Goal: Information Seeking & Learning: Learn about a topic

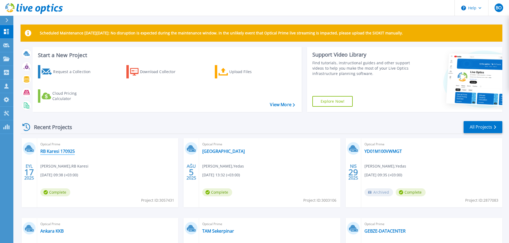
click at [55, 154] on link "RB Karesi 170925" at bounding box center [57, 151] width 34 height 5
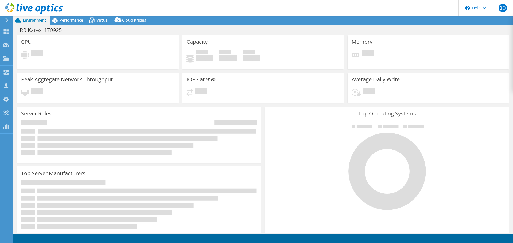
select select "USD"
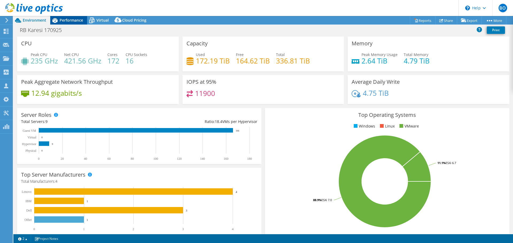
click at [81, 17] on div "Performance" at bounding box center [68, 20] width 37 height 9
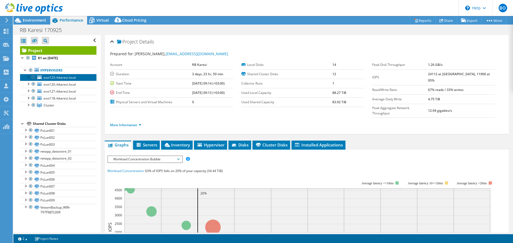
click at [58, 76] on span "esxi123.rbkaresi.local" at bounding box center [60, 77] width 32 height 5
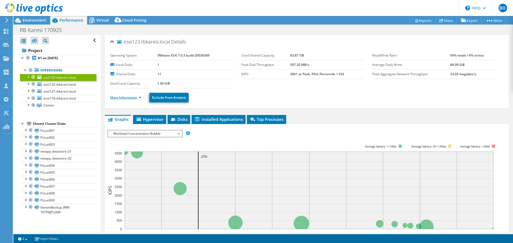
click at [135, 96] on link "More Information" at bounding box center [125, 97] width 31 height 5
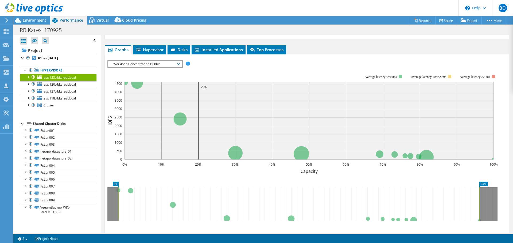
scroll to position [320, 0]
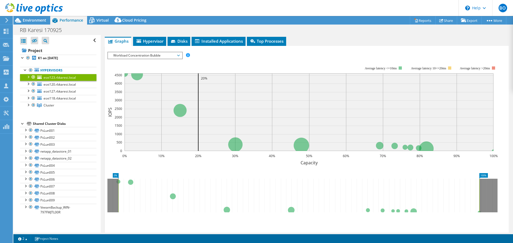
click at [167, 55] on span "Workload Concentration Bubble" at bounding box center [145, 55] width 69 height 6
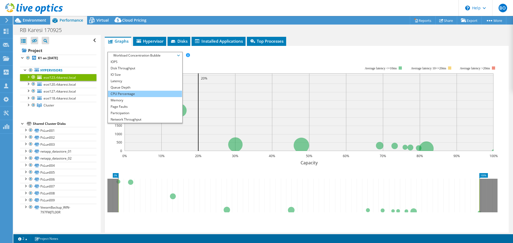
click at [143, 96] on li "CPU Percentage" at bounding box center [145, 94] width 74 height 6
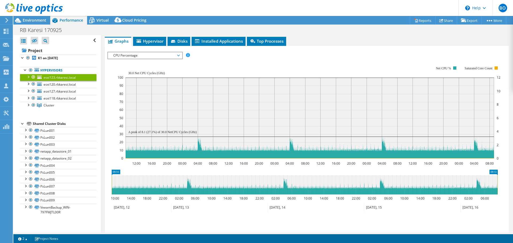
click at [160, 56] on span "CPU Percentage" at bounding box center [145, 55] width 69 height 6
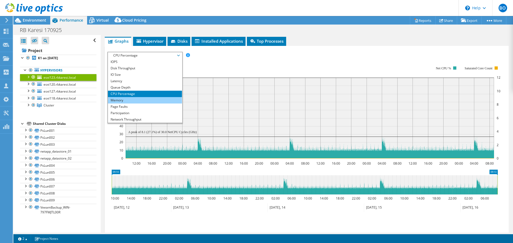
click at [145, 101] on li "Memory" at bounding box center [145, 100] width 74 height 6
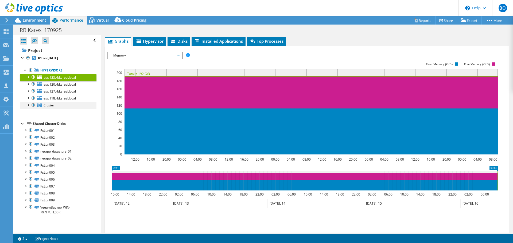
click at [29, 104] on div at bounding box center [27, 104] width 5 height 5
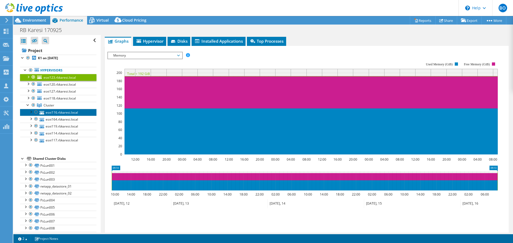
click at [70, 111] on link "esxi116.rbkaresi.local" at bounding box center [58, 112] width 76 height 7
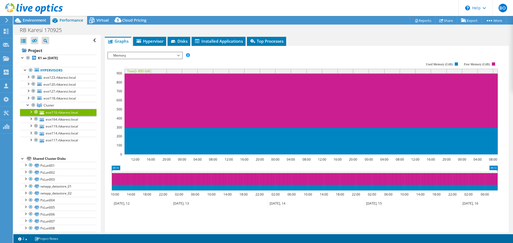
scroll to position [0, 0]
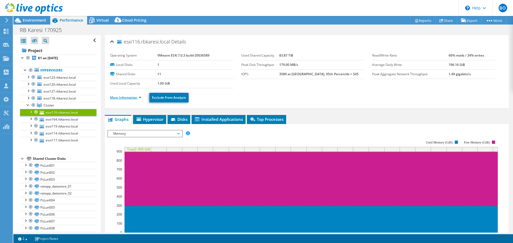
click at [139, 97] on link "More Information" at bounding box center [125, 97] width 31 height 5
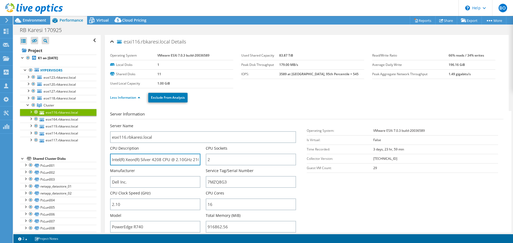
scroll to position [0, 11]
drag, startPoint x: 178, startPoint y: 161, endPoint x: 204, endPoint y: 160, distance: 25.6
click at [204, 160] on div "CPU Description Intel(R) Xeon(R) Silver 4208 CPU @ 2.10GHz 210 GHz" at bounding box center [158, 156] width 96 height 20
click at [147, 159] on input "Intel(R) Xeon(R) Silver 4208 CPU @ 2.10GHz 210 GHz" at bounding box center [155, 160] width 90 height 12
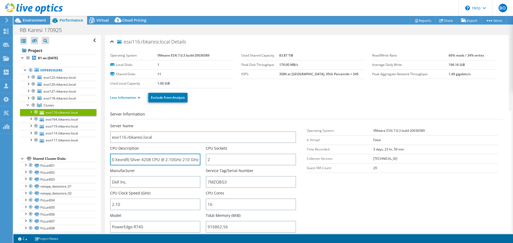
scroll to position [0, 0]
click at [362, 198] on section "Server Information Server Name esxi116.rbkaresi.local CPU Description Intel(R) …" at bounding box center [308, 173] width 396 height 124
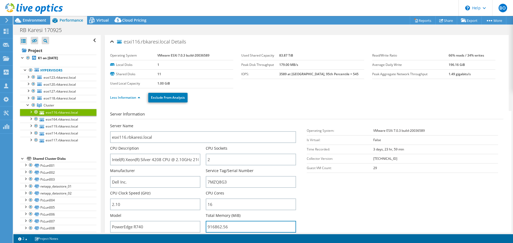
drag, startPoint x: 213, startPoint y: 227, endPoint x: 204, endPoint y: 225, distance: 9.3
click at [204, 123] on div "Server Name esxi116.rbkaresi.local CPU Description Intel(R) Xeon(R) Silver 4208…" at bounding box center [205, 123] width 191 height 0
click at [348, 211] on section "Server Information Server Name esxi116.rbkaresi.local CPU Description Intel(R) …" at bounding box center [308, 173] width 396 height 124
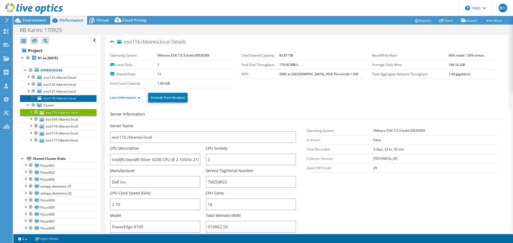
click at [68, 99] on span "esxi118.rbkaresi.local" at bounding box center [60, 98] width 32 height 5
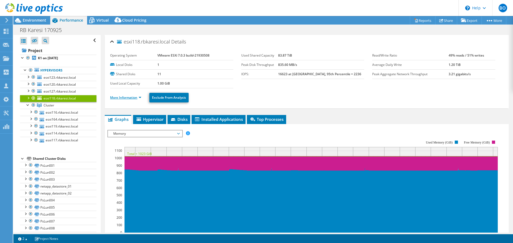
click at [136, 99] on link "More Information" at bounding box center [125, 97] width 31 height 5
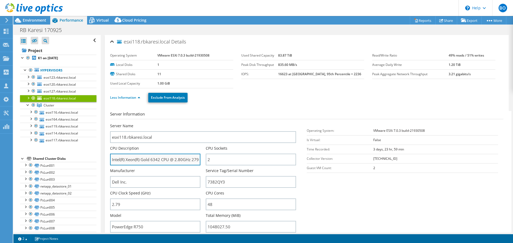
drag, startPoint x: 151, startPoint y: 161, endPoint x: 170, endPoint y: 163, distance: 18.8
click at [170, 163] on input "Intel(R) Xeon(R) Gold 6342 CPU @ 2.80GHz 279 GHz" at bounding box center [155, 160] width 90 height 12
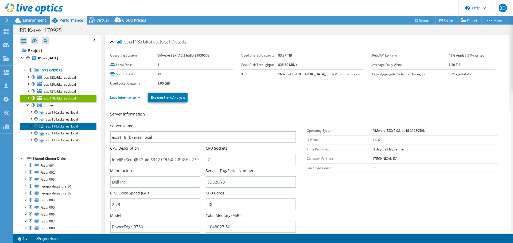
click at [64, 126] on link "esxi119.rbkaresi.local" at bounding box center [58, 126] width 76 height 7
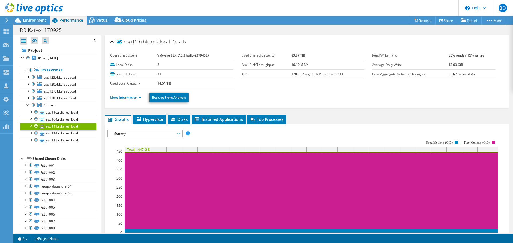
scroll to position [27, 0]
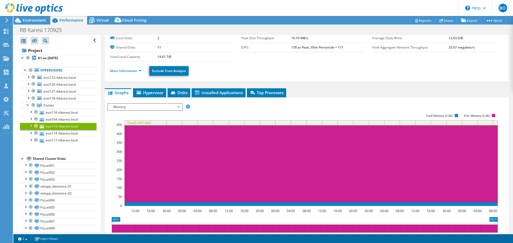
click at [161, 105] on span "Memory" at bounding box center [145, 107] width 69 height 6
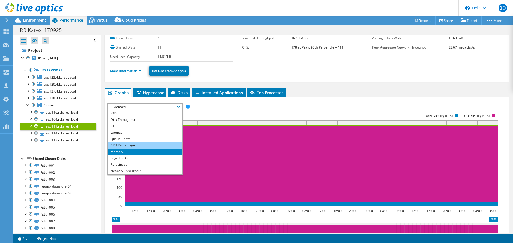
click at [147, 143] on li "CPU Percentage" at bounding box center [145, 145] width 74 height 6
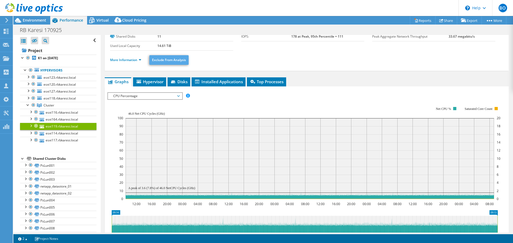
scroll to position [0, 0]
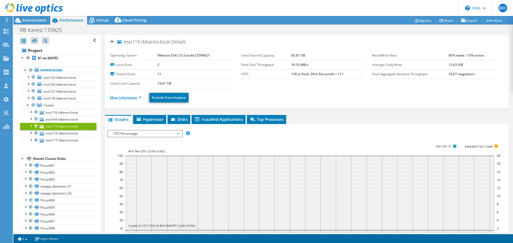
click at [139, 98] on link "More Information" at bounding box center [125, 97] width 31 height 5
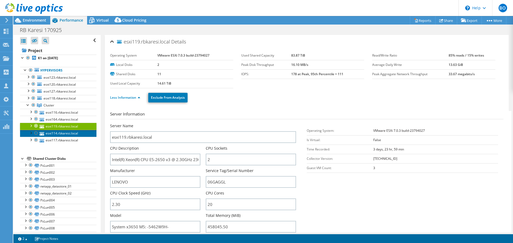
click at [71, 133] on link "esxi114.rbkaresi.local" at bounding box center [58, 133] width 76 height 7
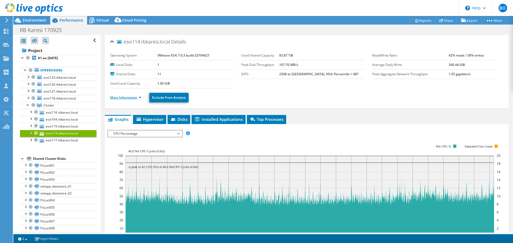
click at [133, 99] on link "More Information" at bounding box center [125, 97] width 31 height 5
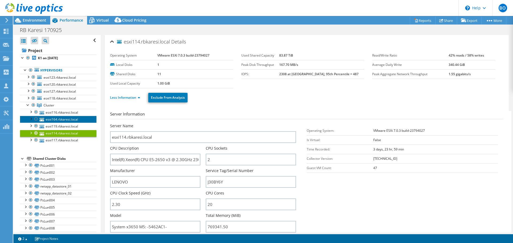
click at [63, 120] on link "esxi164.rbkaresi.local" at bounding box center [58, 119] width 76 height 7
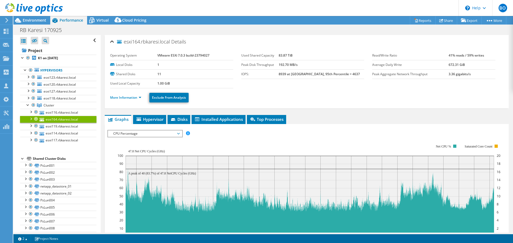
click at [139, 100] on li "More Information" at bounding box center [127, 98] width 34 height 6
click at [138, 99] on link "More Information" at bounding box center [125, 97] width 31 height 5
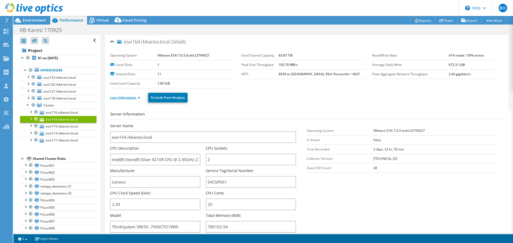
click at [138, 99] on link "Less Information" at bounding box center [125, 97] width 30 height 5
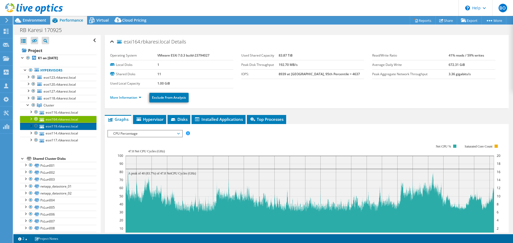
click at [77, 124] on link "esxi119.rbkaresi.local" at bounding box center [58, 126] width 76 height 7
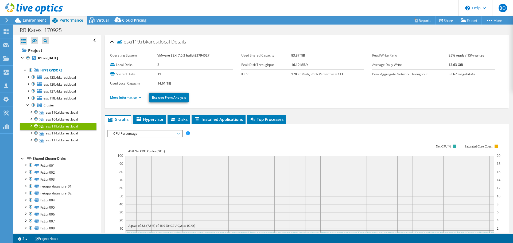
click at [136, 97] on link "More Information" at bounding box center [125, 97] width 31 height 5
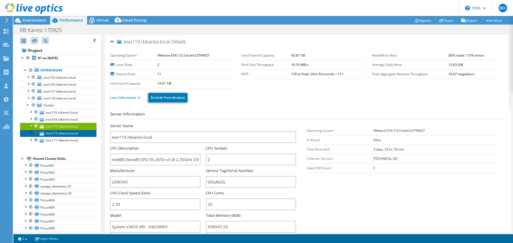
click at [76, 134] on link "esxi114.rbkaresi.local" at bounding box center [58, 133] width 76 height 7
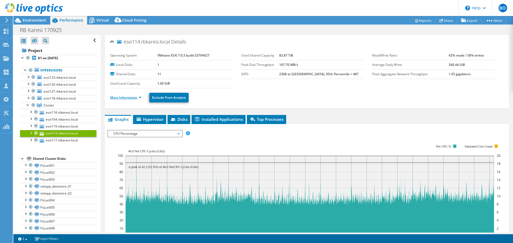
click at [136, 97] on link "More Information" at bounding box center [125, 97] width 31 height 5
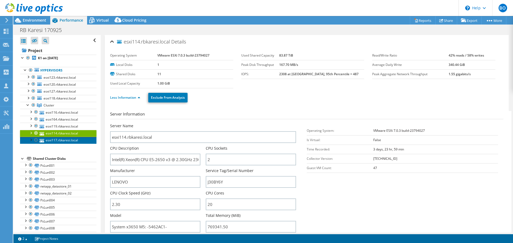
click at [78, 141] on link "esxi117.rbkaresi.local" at bounding box center [58, 140] width 76 height 7
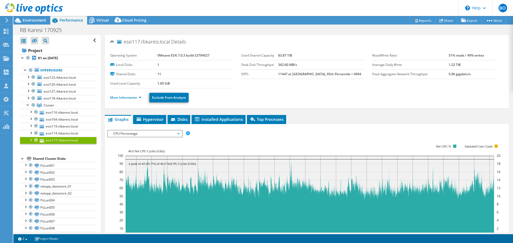
scroll to position [24, 0]
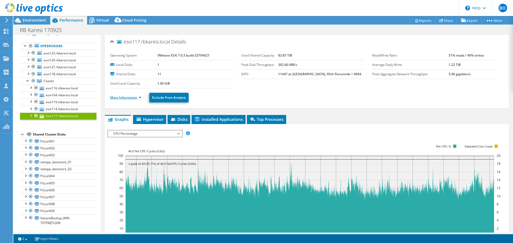
click at [134, 97] on link "More Information" at bounding box center [125, 97] width 31 height 5
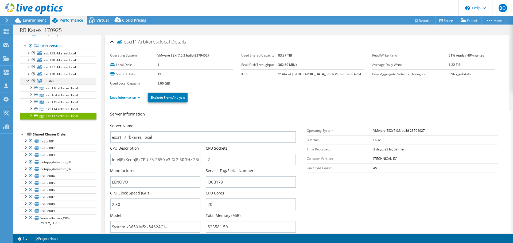
click at [26, 81] on div at bounding box center [27, 80] width 5 height 5
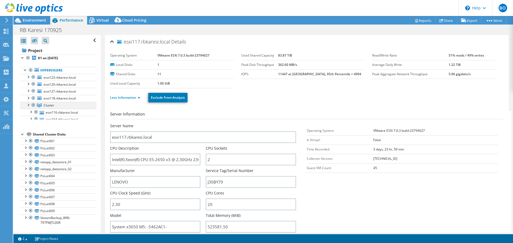
scroll to position [0, 0]
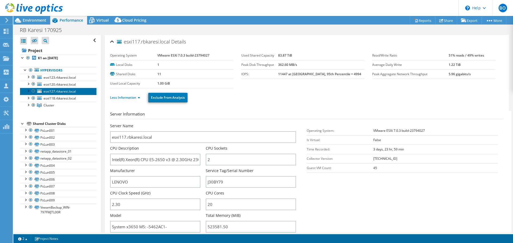
click at [64, 90] on span "esxi127.rbkaresi.local" at bounding box center [60, 91] width 32 height 5
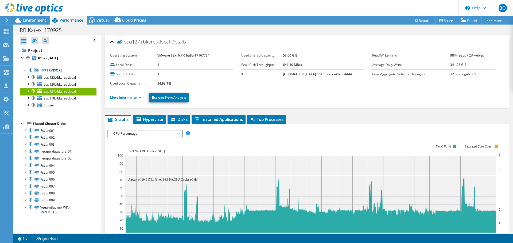
click at [129, 100] on link "More Information" at bounding box center [125, 97] width 31 height 5
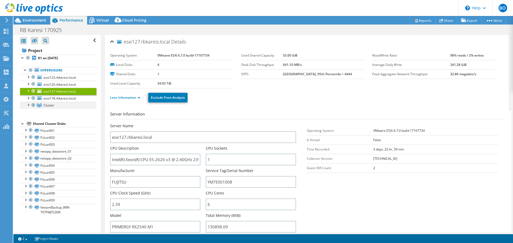
click at [28, 106] on div at bounding box center [27, 104] width 5 height 5
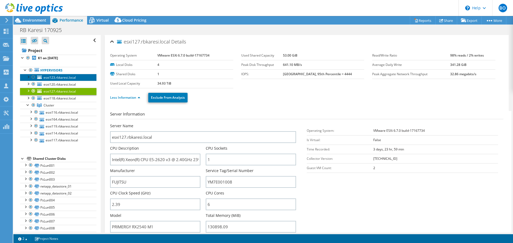
click at [64, 76] on span "esxi123.rbkaresi.local" at bounding box center [60, 77] width 32 height 5
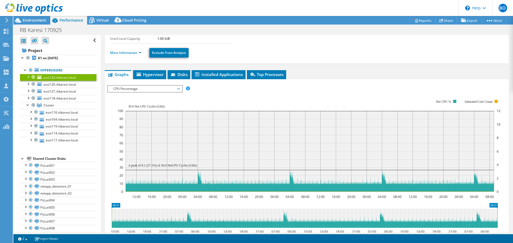
scroll to position [53, 0]
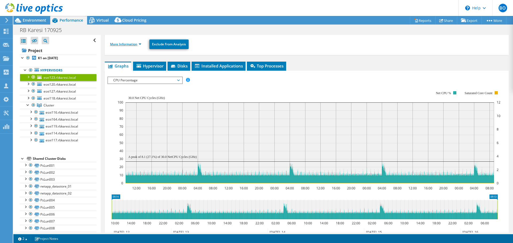
click at [135, 43] on link "More Information" at bounding box center [125, 44] width 31 height 5
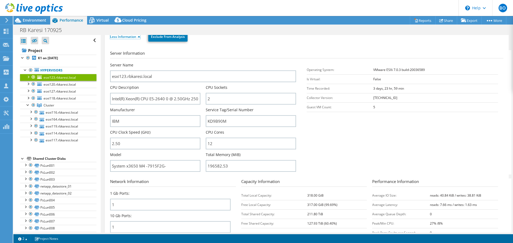
scroll to position [0, 0]
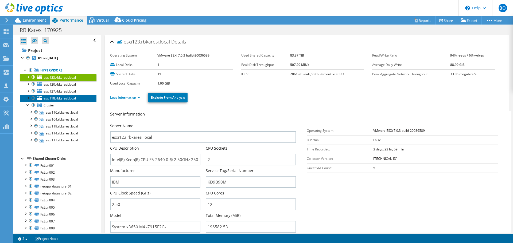
click at [64, 97] on span "esxi118.rbkaresi.local" at bounding box center [60, 98] width 32 height 5
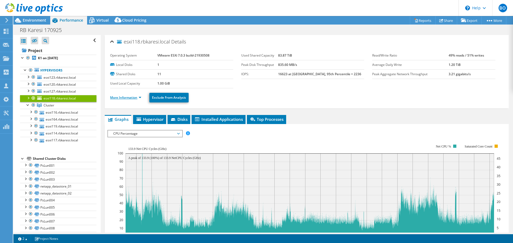
click at [133, 98] on link "More Information" at bounding box center [125, 97] width 31 height 5
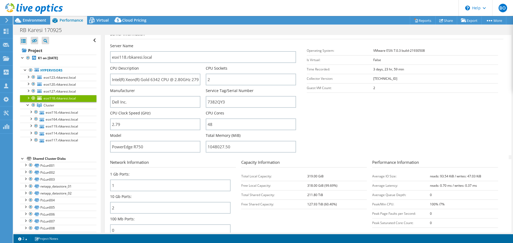
scroll to position [53, 0]
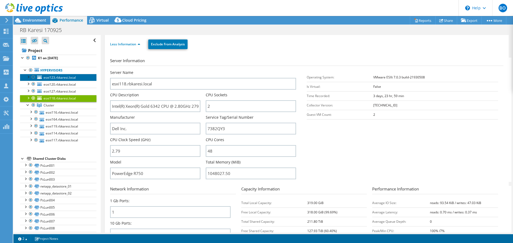
click at [55, 76] on span "esxi123.rbkaresi.local" at bounding box center [60, 77] width 32 height 5
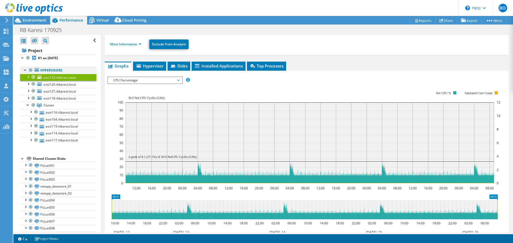
click at [25, 69] on div at bounding box center [25, 69] width 5 height 5
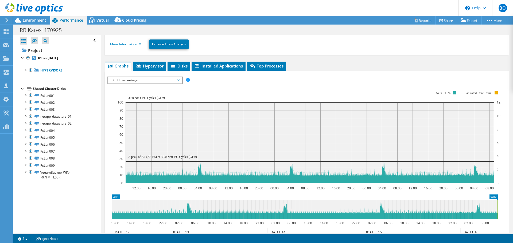
click at [22, 89] on div at bounding box center [22, 88] width 5 height 5
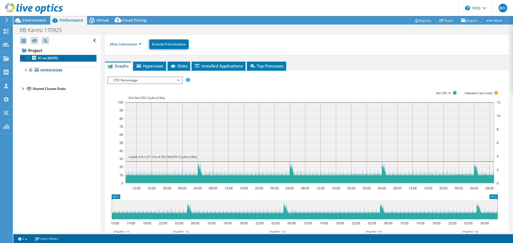
click at [45, 56] on b "K1 on [DATE]" at bounding box center [48, 58] width 20 height 5
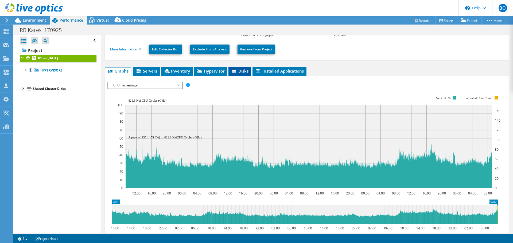
scroll to position [0, 0]
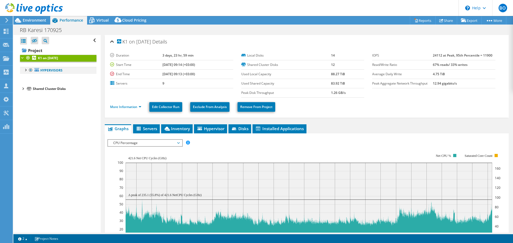
click at [25, 70] on div at bounding box center [25, 69] width 5 height 5
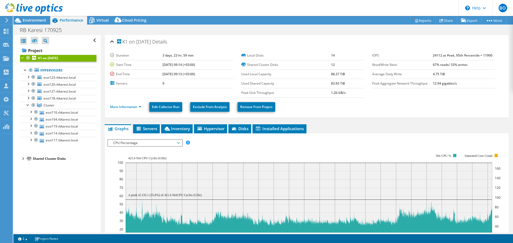
click at [123, 109] on li "More Information" at bounding box center [127, 107] width 34 height 6
click at [123, 107] on link "More Information" at bounding box center [125, 107] width 31 height 5
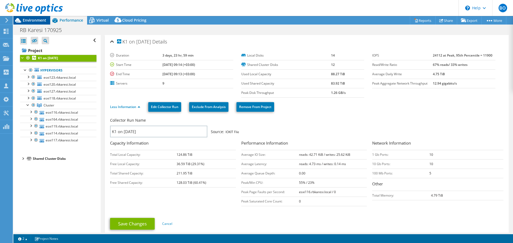
click at [25, 19] on span "Environment" at bounding box center [34, 20] width 23 height 5
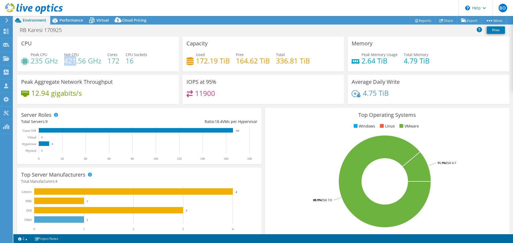
drag, startPoint x: 64, startPoint y: 59, endPoint x: 76, endPoint y: 60, distance: 11.8
click at [76, 60] on h4 "421.56 GHz" at bounding box center [82, 61] width 37 height 6
click at [41, 63] on h4 "235 GHz" at bounding box center [44, 61] width 27 height 6
drag, startPoint x: 108, startPoint y: 62, endPoint x: 117, endPoint y: 60, distance: 10.1
click at [117, 60] on h4 "172" at bounding box center [113, 61] width 12 height 6
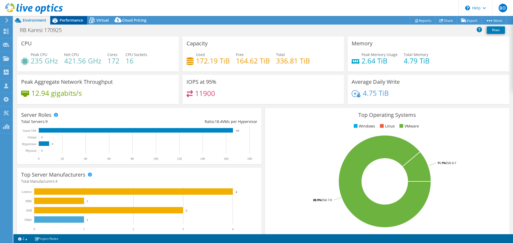
click at [70, 19] on span "Performance" at bounding box center [71, 20] width 23 height 5
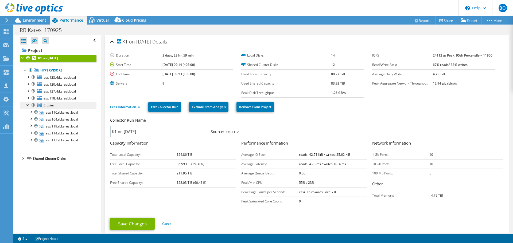
click at [60, 103] on link "Cluster" at bounding box center [58, 105] width 76 height 7
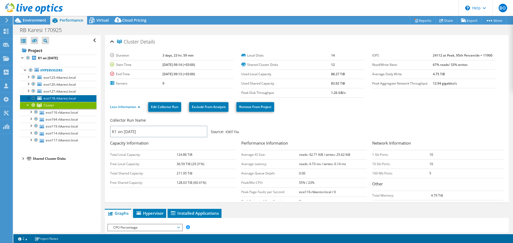
click at [60, 97] on span "esxi118.rbkaresi.local" at bounding box center [60, 98] width 32 height 5
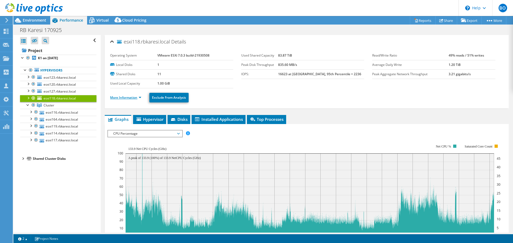
click at [139, 97] on link "More Information" at bounding box center [125, 97] width 31 height 5
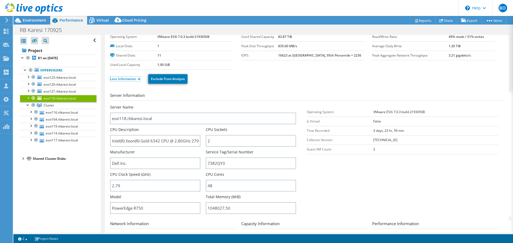
scroll to position [27, 0]
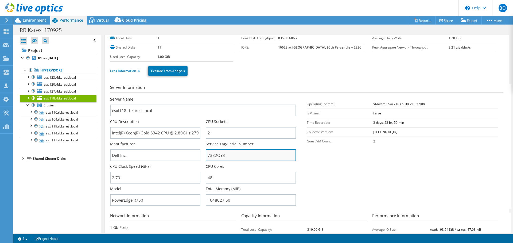
click at [223, 155] on input "7382QY3" at bounding box center [251, 155] width 90 height 12
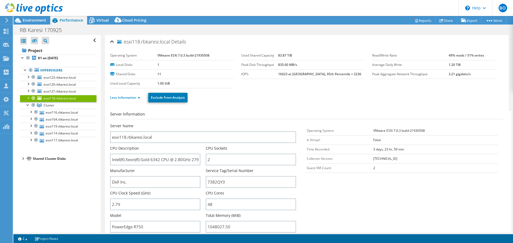
select select "USD"
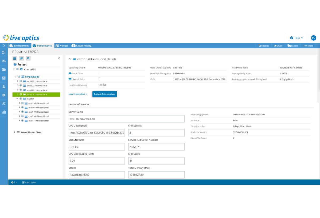
scroll to position [27, 0]
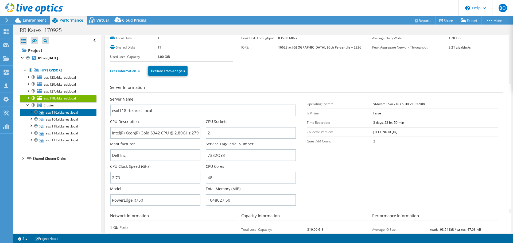
click at [75, 110] on link "esxi116.rbkaresi.local" at bounding box center [58, 112] width 76 height 7
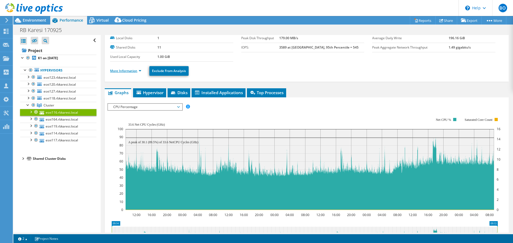
click at [137, 69] on link "More Information" at bounding box center [125, 71] width 31 height 5
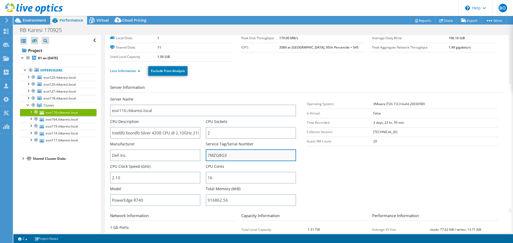
click at [217, 156] on input "7MZQ8G3" at bounding box center [251, 155] width 90 height 12
click at [28, 105] on div at bounding box center [27, 104] width 5 height 5
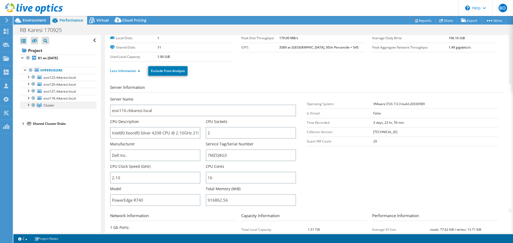
click at [28, 105] on div at bounding box center [27, 104] width 5 height 5
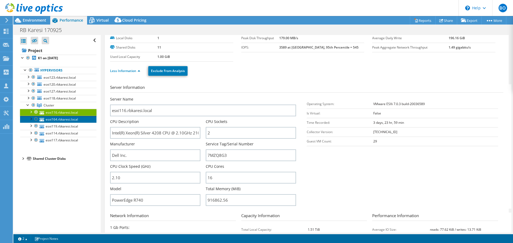
click at [64, 118] on link "esxi164.rbkaresi.local" at bounding box center [58, 119] width 76 height 7
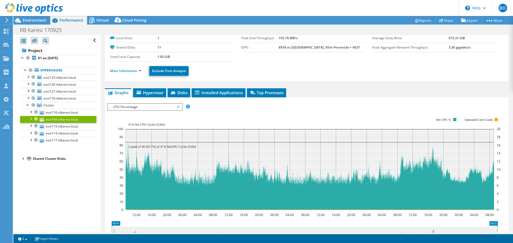
click at [124, 67] on ul "More Information Exclude From Analysis" at bounding box center [306, 70] width 393 height 11
click at [124, 71] on link "More Information" at bounding box center [125, 71] width 31 height 5
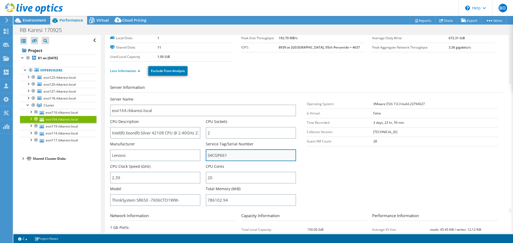
click at [220, 154] on input "S4CGP661" at bounding box center [251, 155] width 90 height 12
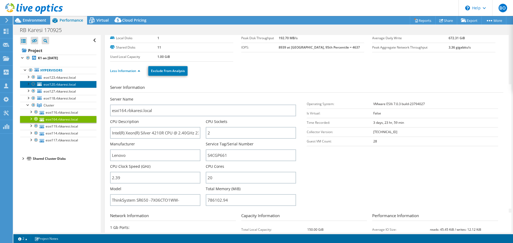
click at [66, 82] on span "esxi120.rbkaresi.local" at bounding box center [60, 84] width 32 height 5
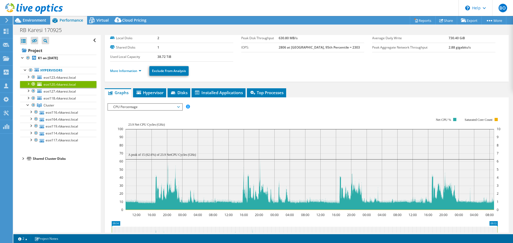
click at [132, 68] on li "More Information" at bounding box center [127, 71] width 34 height 6
click at [131, 71] on link "More Information" at bounding box center [125, 71] width 31 height 5
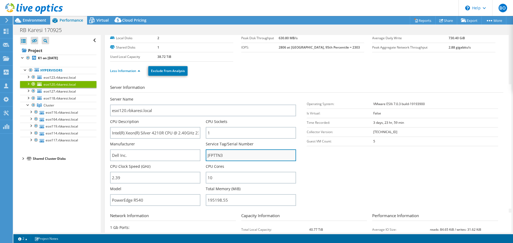
click at [219, 156] on input "JFPTTN3" at bounding box center [251, 155] width 90 height 12
click at [28, 85] on div at bounding box center [27, 83] width 5 height 5
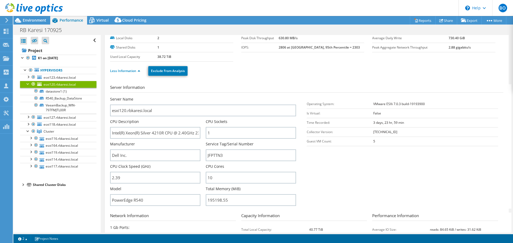
click at [28, 85] on div at bounding box center [27, 83] width 5 height 5
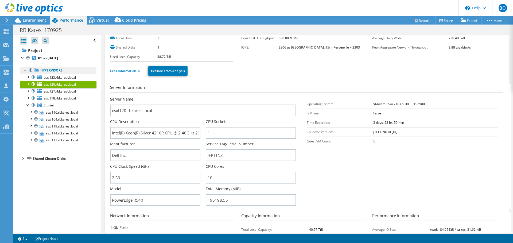
click at [36, 71] on icon at bounding box center [36, 69] width 5 height 3
click at [49, 58] on b "K1 on [DATE]" at bounding box center [48, 58] width 20 height 5
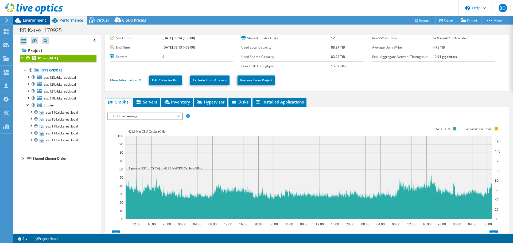
click at [33, 22] on span "Environment" at bounding box center [34, 20] width 23 height 5
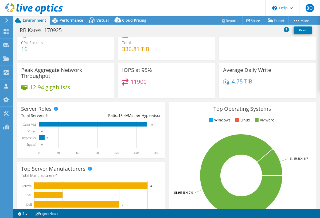
click at [312, 90] on div "Average Daily Write 4.75 TiB" at bounding box center [267, 80] width 97 height 35
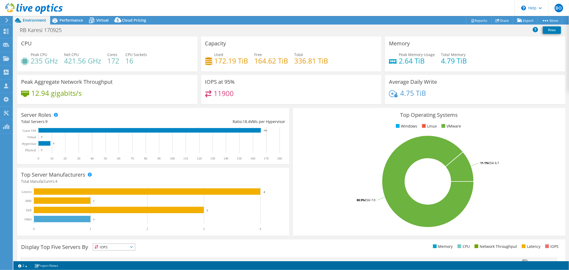
scroll to position [0, 0]
click at [70, 25] on div "RB Karesi 170925 Print" at bounding box center [291, 31] width 556 height 12
click at [70, 21] on span "Performance" at bounding box center [71, 20] width 23 height 5
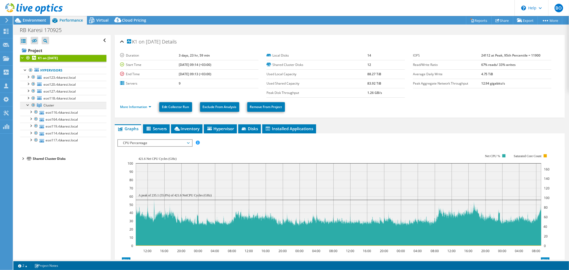
click at [48, 107] on span "Cluster" at bounding box center [49, 105] width 11 height 5
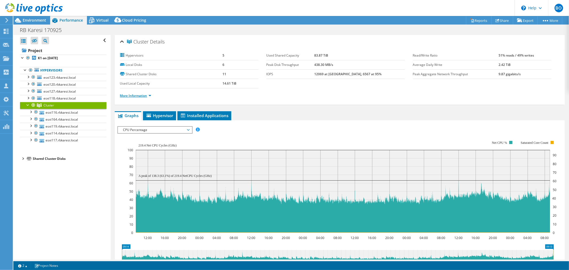
click at [140, 93] on link "More Information" at bounding box center [135, 95] width 31 height 5
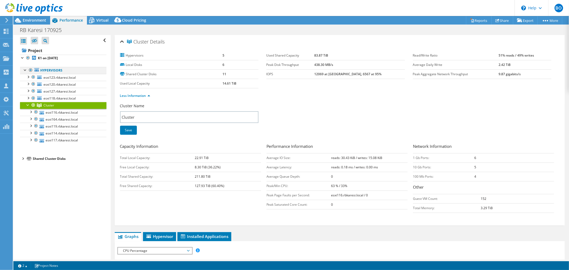
click at [25, 69] on div at bounding box center [25, 69] width 5 height 5
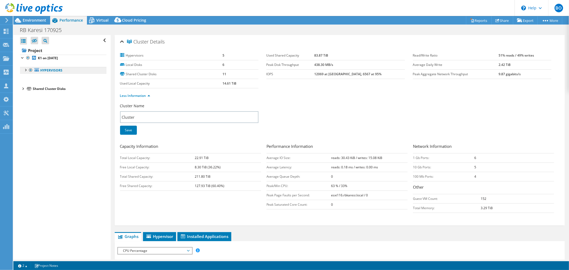
click at [47, 70] on link "Hypervisors" at bounding box center [63, 70] width 86 height 7
click at [52, 59] on b "K1 on [DATE]" at bounding box center [48, 58] width 20 height 5
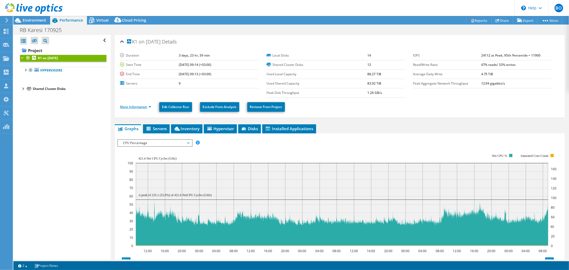
click at [132, 107] on link "More Information" at bounding box center [135, 107] width 31 height 5
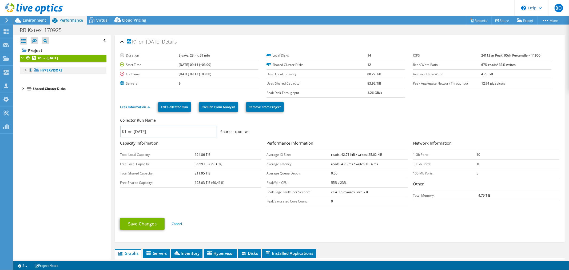
click at [26, 70] on div at bounding box center [25, 69] width 5 height 5
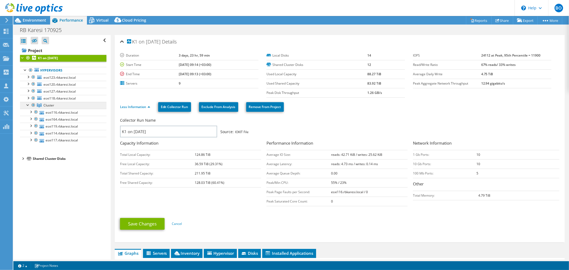
click at [49, 105] on span "Cluster" at bounding box center [49, 105] width 11 height 5
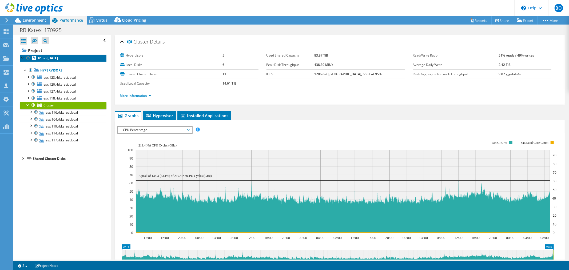
click at [45, 59] on b "K1 on [DATE]" at bounding box center [48, 58] width 20 height 5
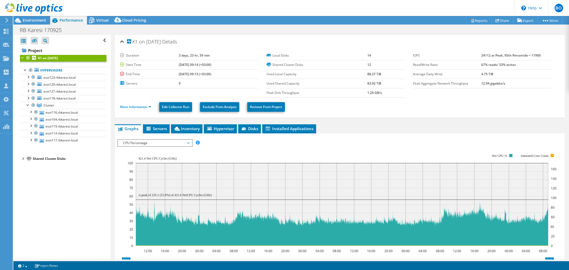
select select "USD"
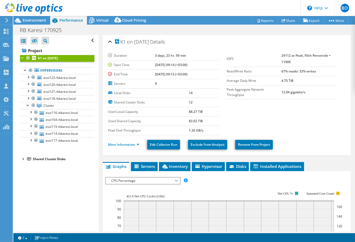
click at [227, 37] on div "K1 on 9/17/2025 Details" at bounding box center [227, 41] width 238 height 11
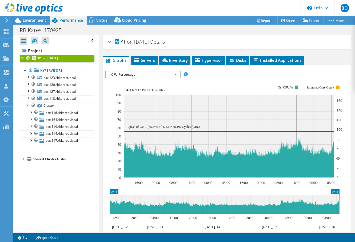
click at [227, 37] on div "K1 on 9/17/2025 Details" at bounding box center [227, 41] width 238 height 11
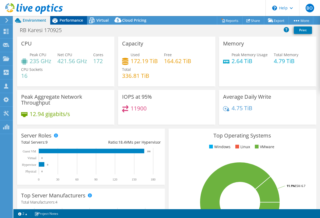
click at [64, 18] on span "Performance" at bounding box center [71, 20] width 23 height 5
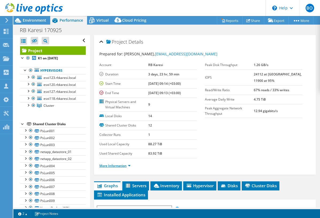
click at [118, 165] on link "More Information" at bounding box center [114, 165] width 31 height 5
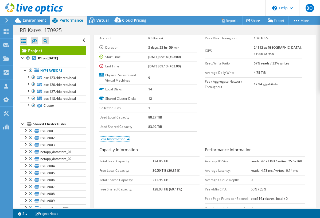
scroll to position [53, 0]
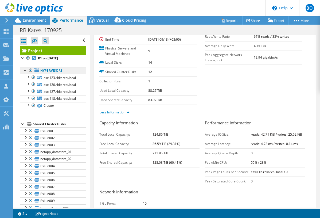
click at [44, 70] on link "Hypervisors" at bounding box center [53, 70] width 66 height 7
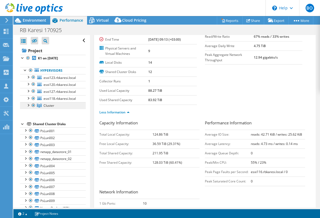
click at [45, 104] on span "Cluster" at bounding box center [49, 105] width 11 height 5
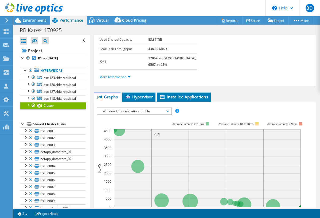
scroll to position [0, 0]
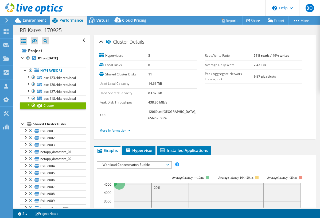
click at [116, 128] on link "More Information" at bounding box center [114, 130] width 31 height 5
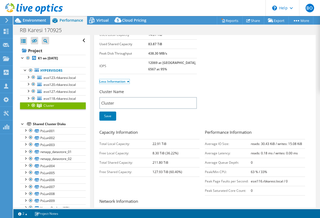
scroll to position [53, 0]
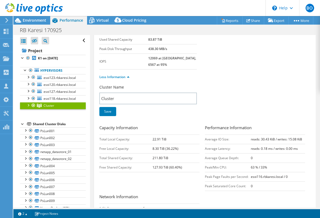
click at [251, 174] on b "esxi116.rbkaresi.local / 0" at bounding box center [269, 176] width 37 height 5
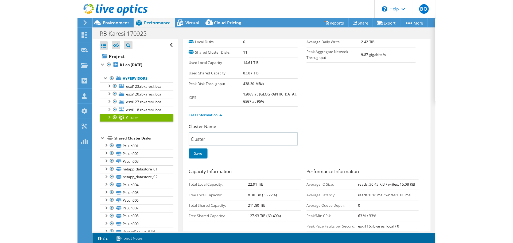
scroll to position [0, 0]
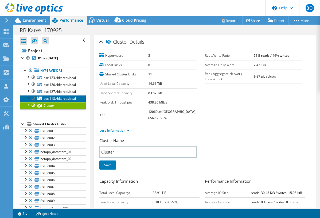
click at [57, 98] on span "esxi118.rbkaresi.local" at bounding box center [60, 98] width 32 height 5
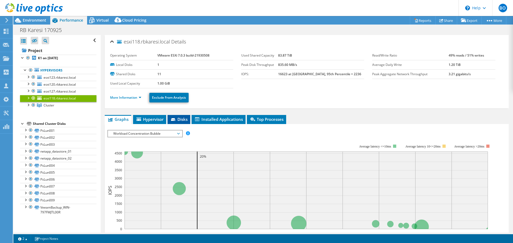
click at [174, 121] on icon at bounding box center [173, 119] width 5 height 3
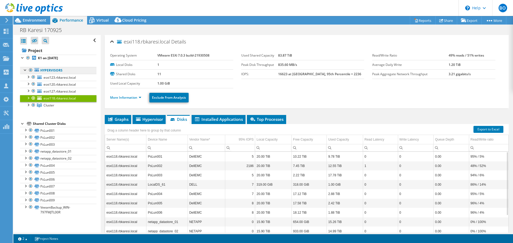
click at [47, 69] on link "Hypervisors" at bounding box center [58, 70] width 76 height 7
click at [26, 72] on div at bounding box center [25, 69] width 5 height 5
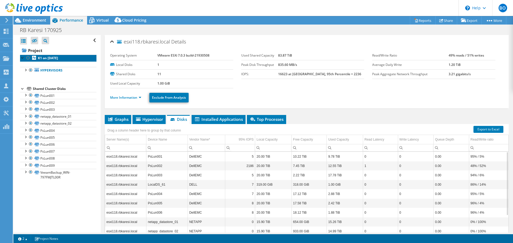
click at [41, 59] on b "K1 on [DATE]" at bounding box center [48, 58] width 20 height 5
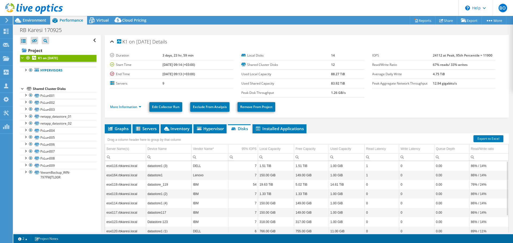
click at [144, 109] on li "More Information" at bounding box center [127, 107] width 34 height 6
click at [136, 106] on link "More Information" at bounding box center [125, 107] width 31 height 5
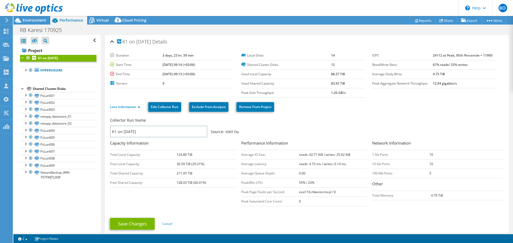
click at [320, 119] on div "Collector Run Name" at bounding box center [304, 122] width 388 height 8
click at [26, 71] on div at bounding box center [25, 69] width 5 height 5
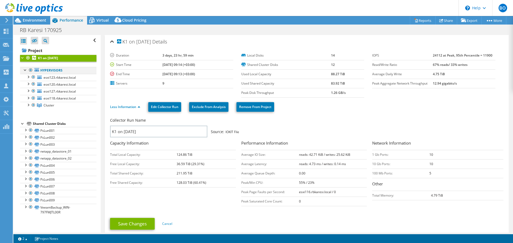
click at [26, 71] on div at bounding box center [25, 69] width 5 height 5
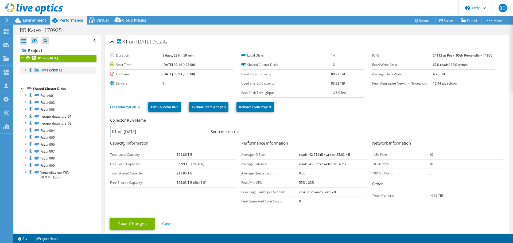
click at [24, 69] on div at bounding box center [25, 69] width 5 height 5
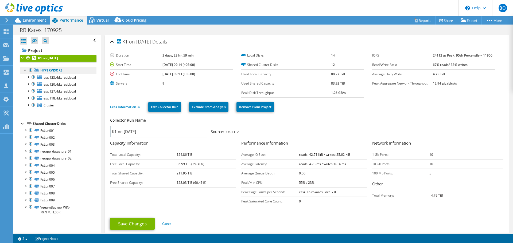
click at [51, 71] on link "Hypervisors" at bounding box center [58, 70] width 76 height 7
click at [138, 106] on link "Less Information" at bounding box center [125, 107] width 30 height 5
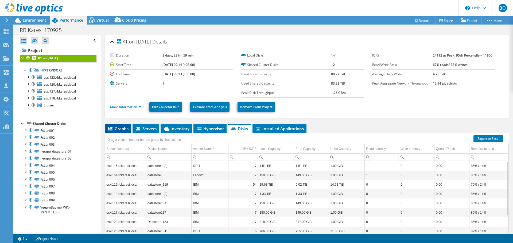
click at [121, 125] on li "Graphs" at bounding box center [118, 128] width 26 height 9
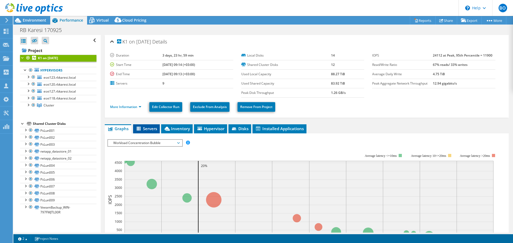
click at [143, 127] on span "Servers" at bounding box center [146, 128] width 21 height 5
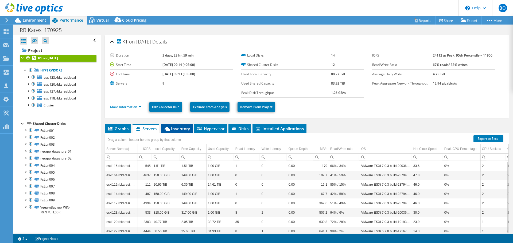
click at [173, 128] on span "Inventory" at bounding box center [177, 128] width 26 height 5
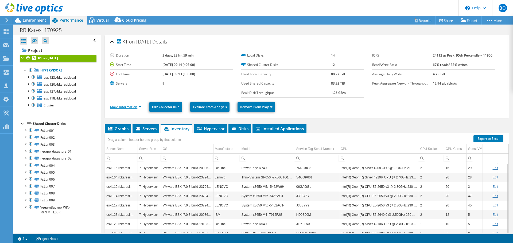
click at [135, 105] on link "More Information" at bounding box center [125, 107] width 31 height 5
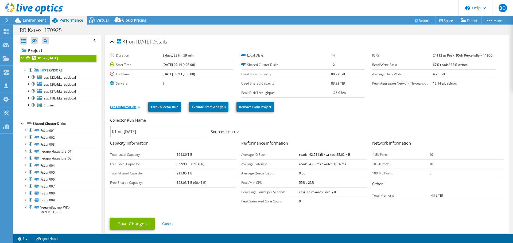
click at [135, 105] on link "Less Information" at bounding box center [125, 107] width 30 height 5
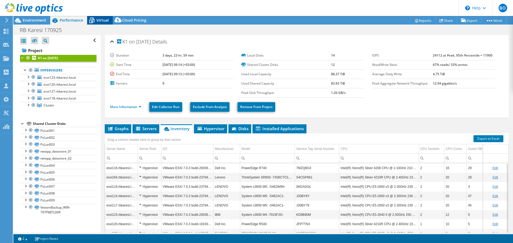
click at [105, 22] on span "Virtual" at bounding box center [102, 20] width 12 height 5
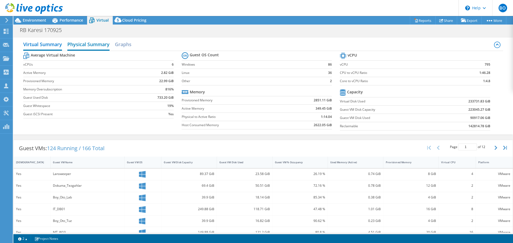
click at [72, 43] on h2 "Physical Summary" at bounding box center [88, 45] width 42 height 12
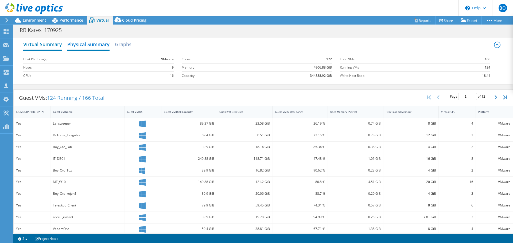
click at [55, 47] on h2 "Virtual Summary" at bounding box center [42, 45] width 39 height 12
